Goal: Check status

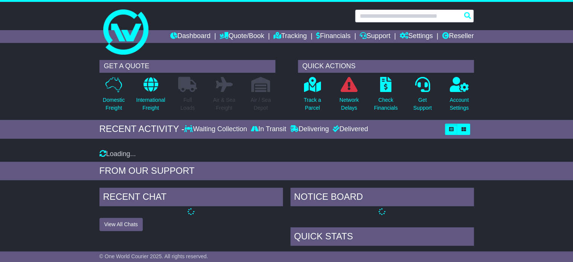
click at [376, 15] on input "text" at bounding box center [414, 15] width 119 height 13
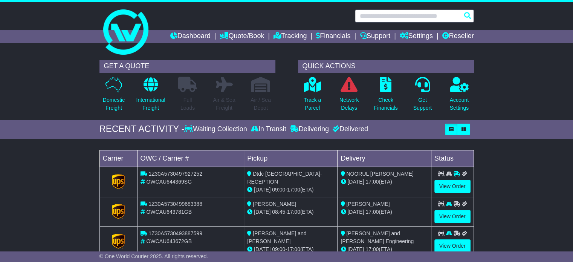
paste input "**********"
type input "**********"
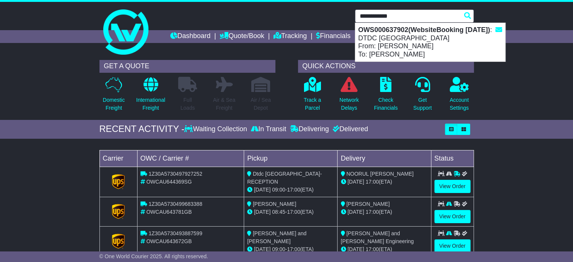
click at [377, 34] on div "OWS000637902(WebsiteBooking [DATE]) : DTDC [GEOGRAPHIC_DATA] From: [PERSON_NAME…" at bounding box center [430, 42] width 150 height 38
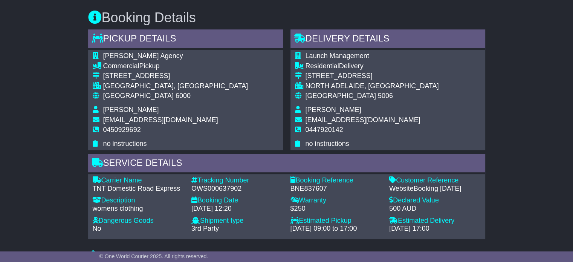
scroll to position [414, 0]
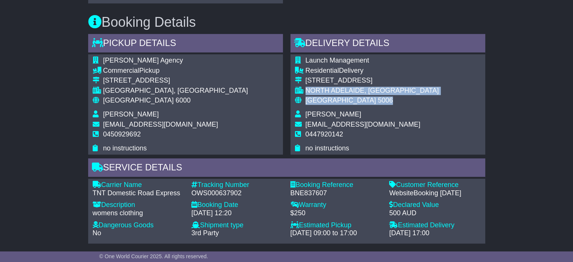
drag, startPoint x: 307, startPoint y: 120, endPoint x: 352, endPoint y: 128, distance: 45.8
click at [352, 128] on tbody "Launch Management Residential Delivery [STREET_ADDRESS] [GEOGRAPHIC_DATA], [GEO…" at bounding box center [367, 105] width 144 height 96
copy tbody "[GEOGRAPHIC_DATA], SA [GEOGRAPHIC_DATA] 5006"
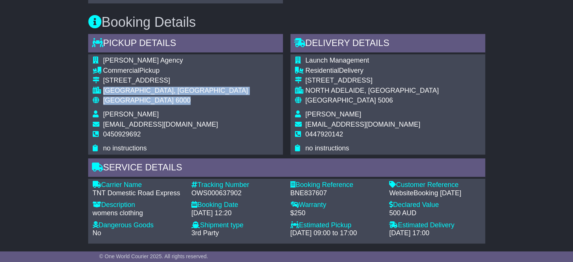
drag, startPoint x: 103, startPoint y: 121, endPoint x: 158, endPoint y: 133, distance: 56.0
click at [158, 133] on tbody "[PERSON_NAME] Agency Commercial Pickup [STREET_ADDRESS] [GEOGRAPHIC_DATA], [GEO…" at bounding box center [171, 105] width 156 height 96
copy tbody "PERTH, WA Australia 6000"
